Goal: Information Seeking & Learning: Learn about a topic

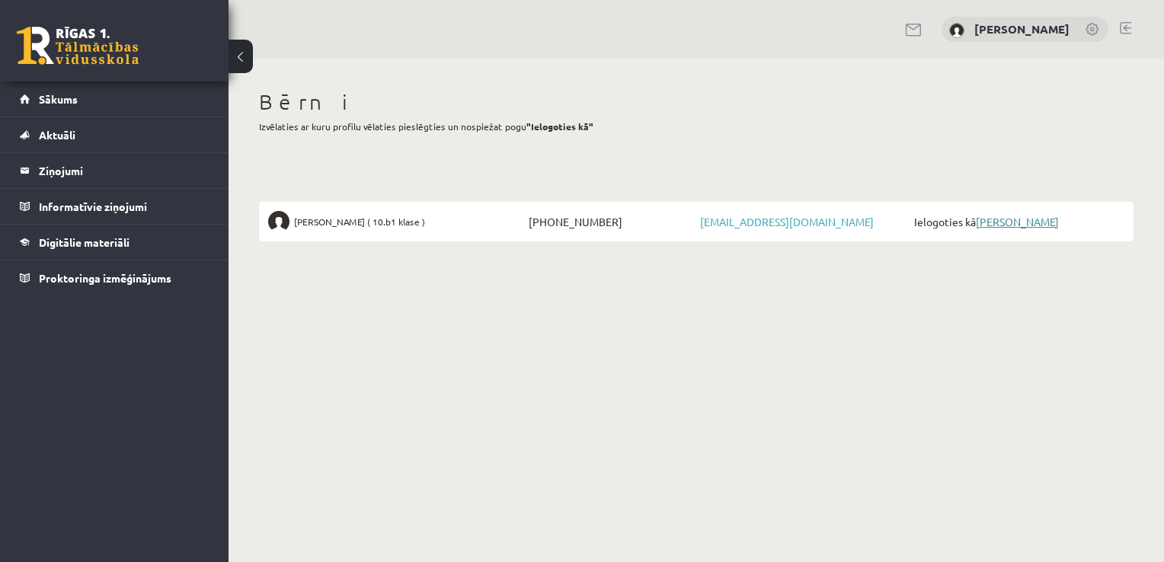
click at [998, 218] on link "[PERSON_NAME]" at bounding box center [1017, 222] width 83 height 14
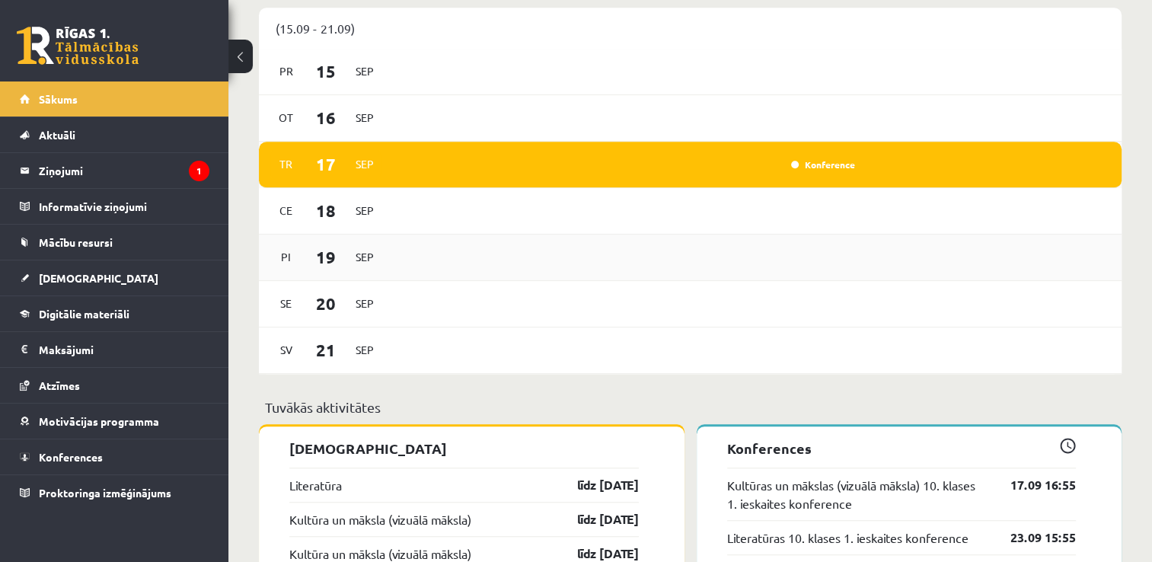
scroll to position [1295, 0]
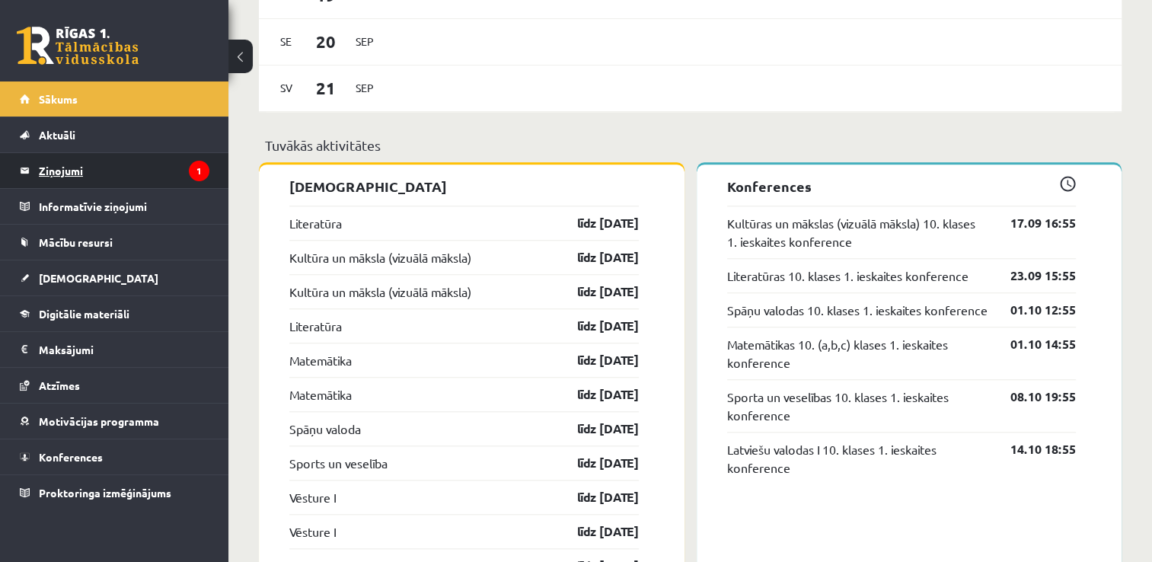
click at [91, 165] on legend "Ziņojumi 1" at bounding box center [124, 170] width 171 height 35
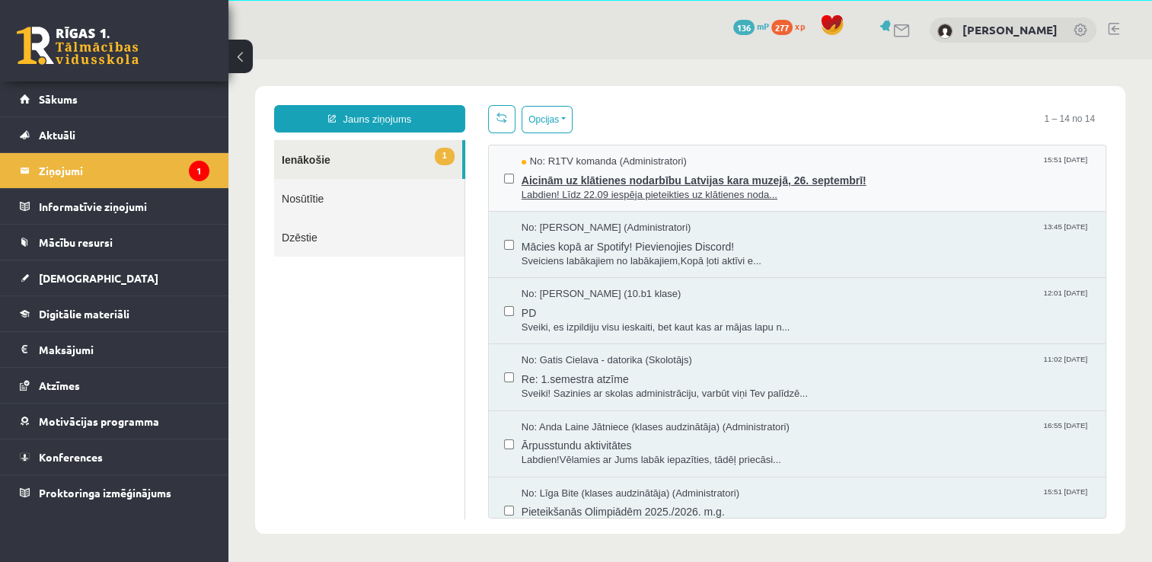
click at [789, 200] on span "Labdien! Līdz 22.09 iespēja pieteikties uz klātienes noda..." at bounding box center [806, 195] width 569 height 14
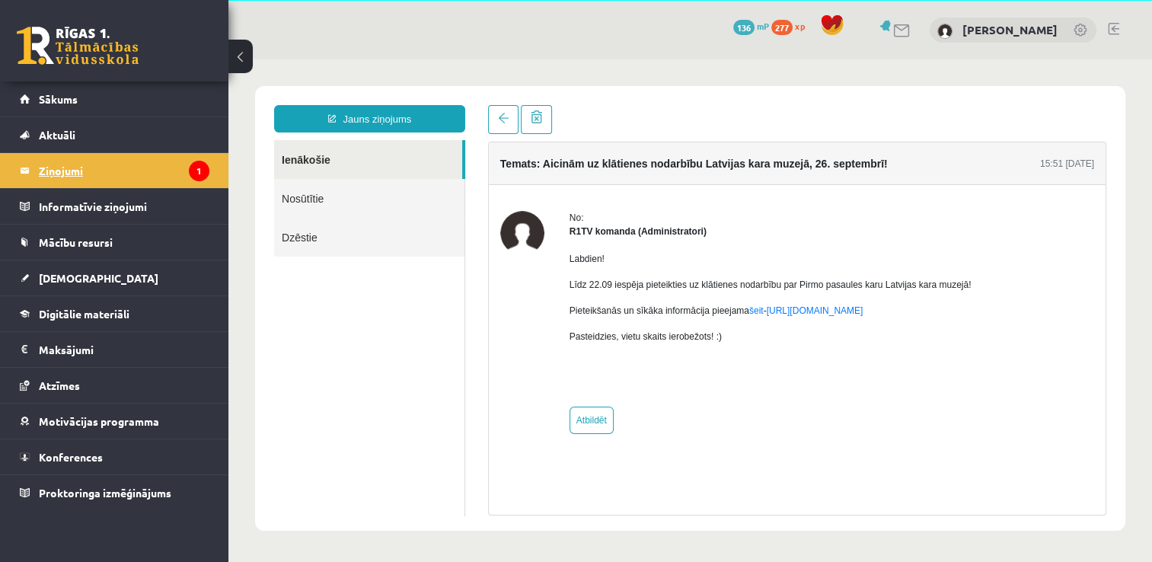
click at [65, 171] on legend "Ziņojumi 1" at bounding box center [124, 170] width 171 height 35
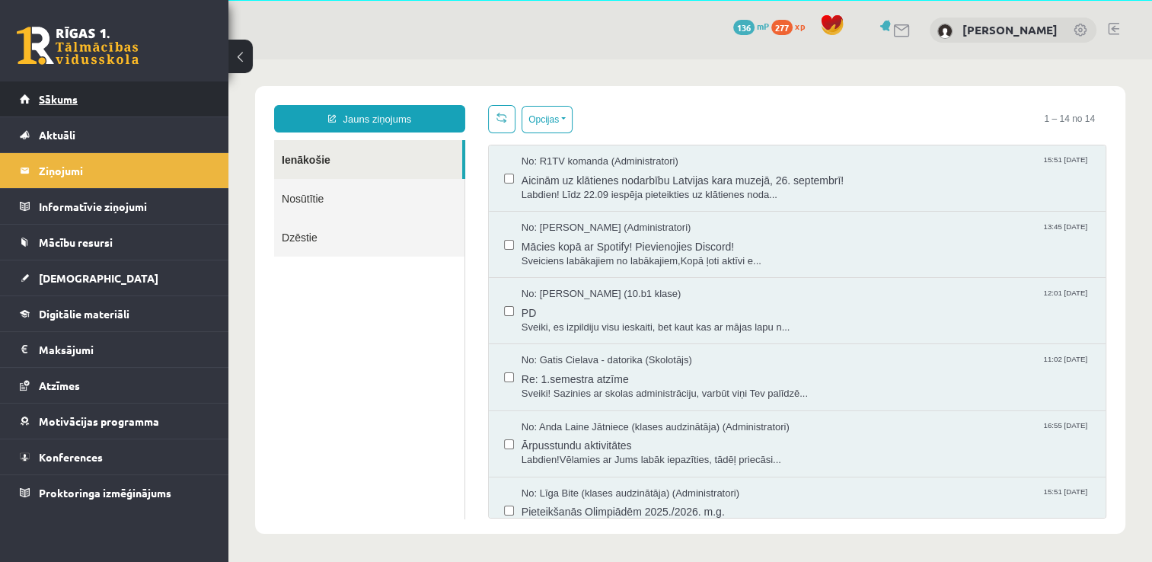
click at [99, 108] on link "Sākums" at bounding box center [115, 98] width 190 height 35
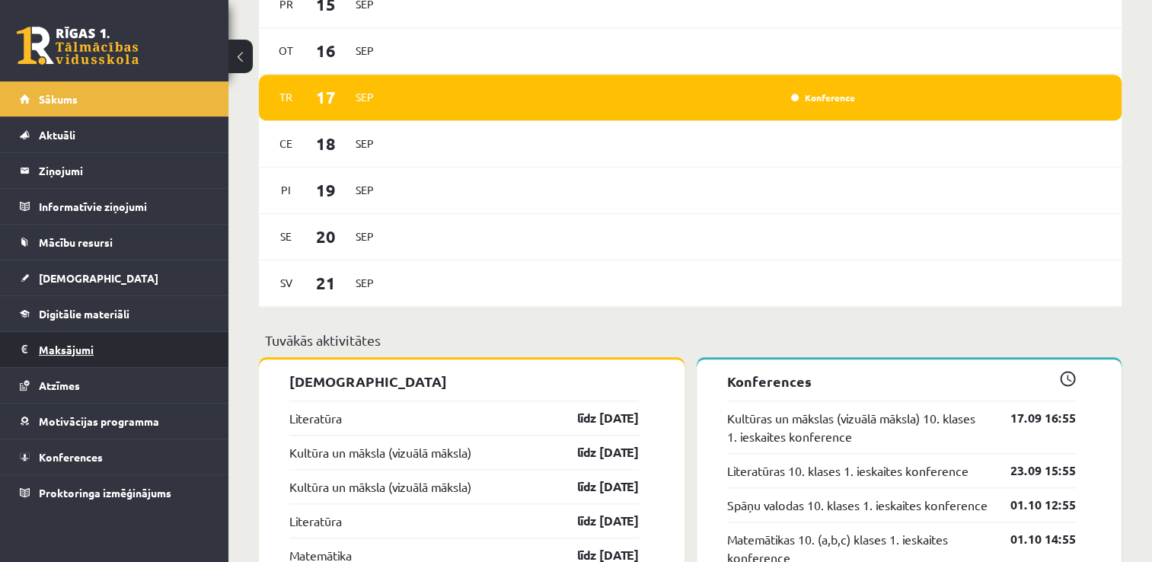
scroll to position [1097, 0]
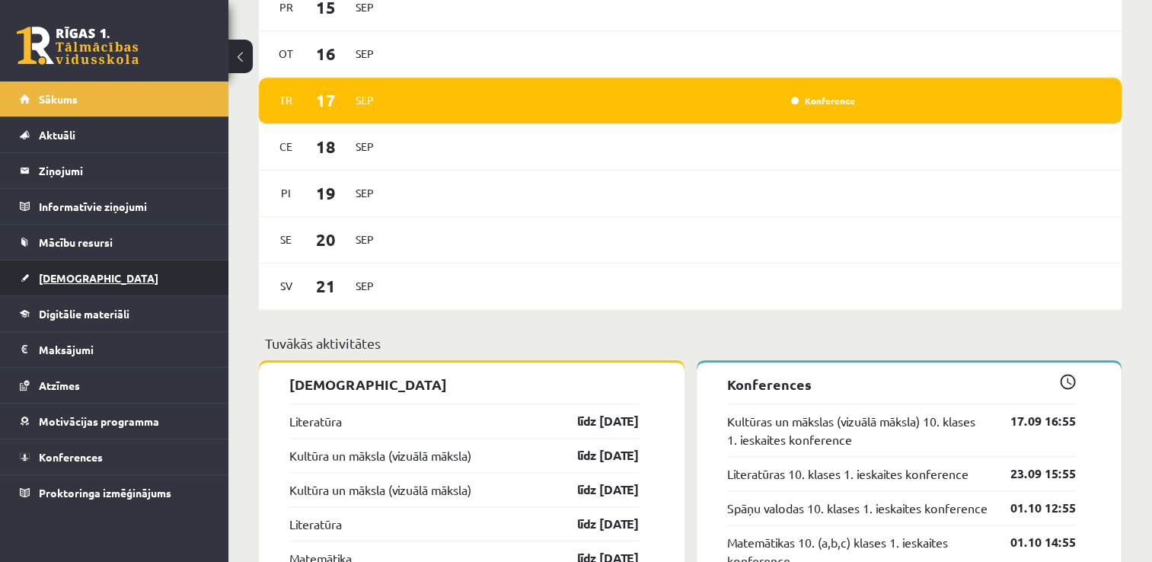
click at [78, 286] on link "[DEMOGRAPHIC_DATA]" at bounding box center [115, 277] width 190 height 35
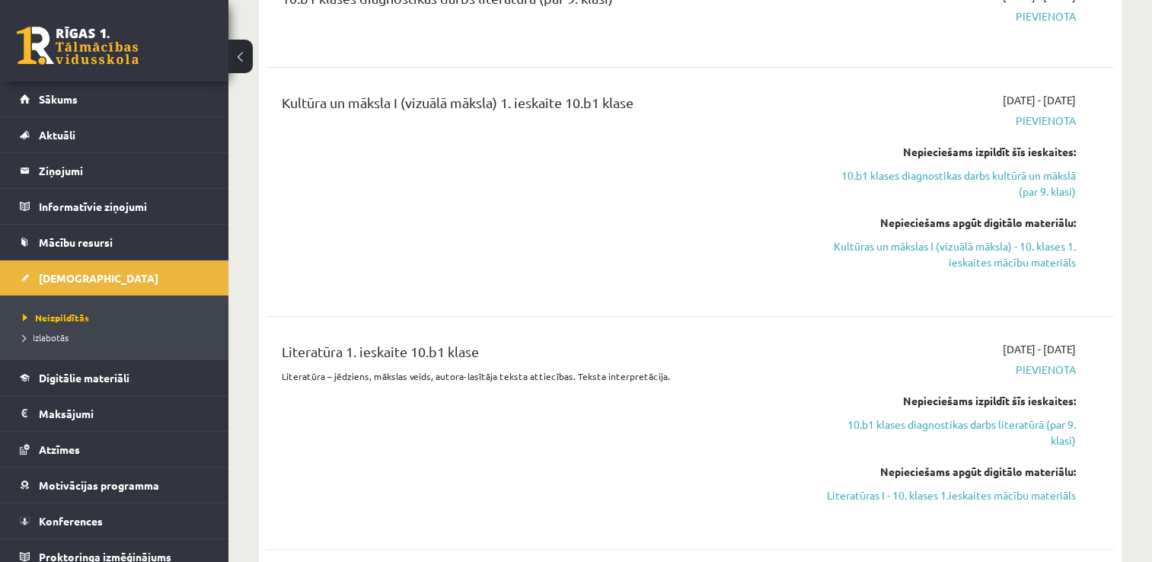
scroll to position [381, 0]
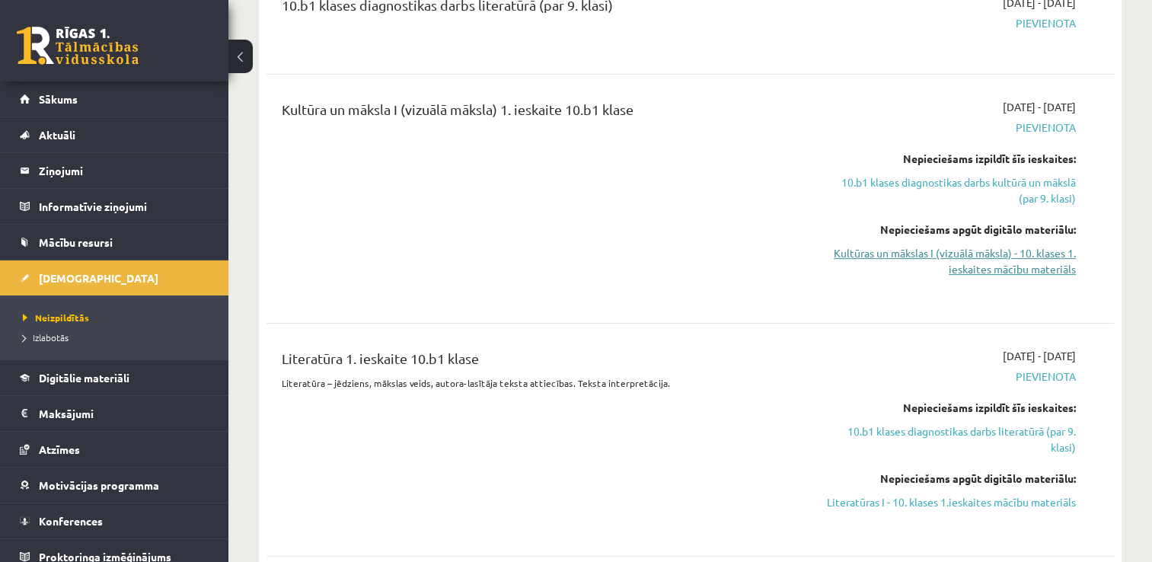
click at [910, 267] on link "Kultūras un mākslas I (vizuālā māksla) - 10. klases 1. ieskaites mācību materiā…" at bounding box center [951, 261] width 250 height 32
